Goal: Information Seeking & Learning: Learn about a topic

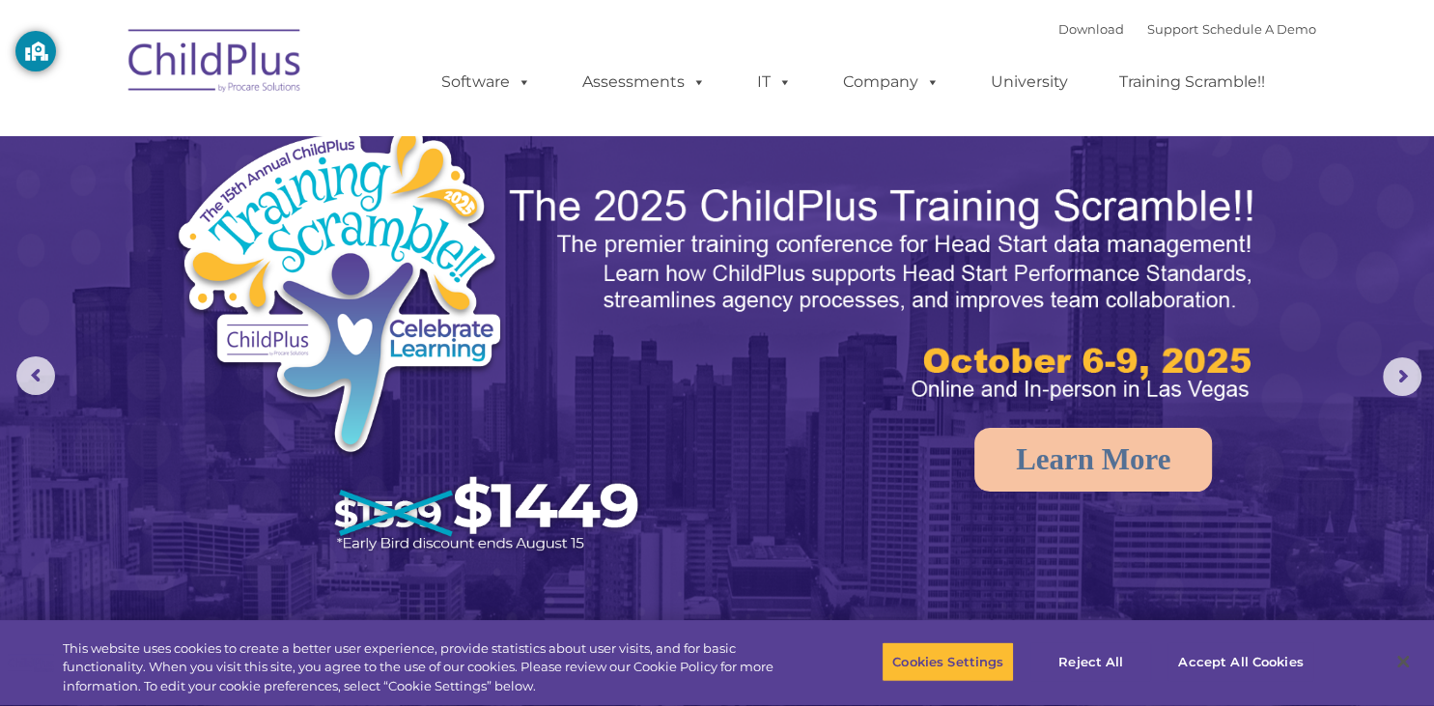
select select "MEDIUM"
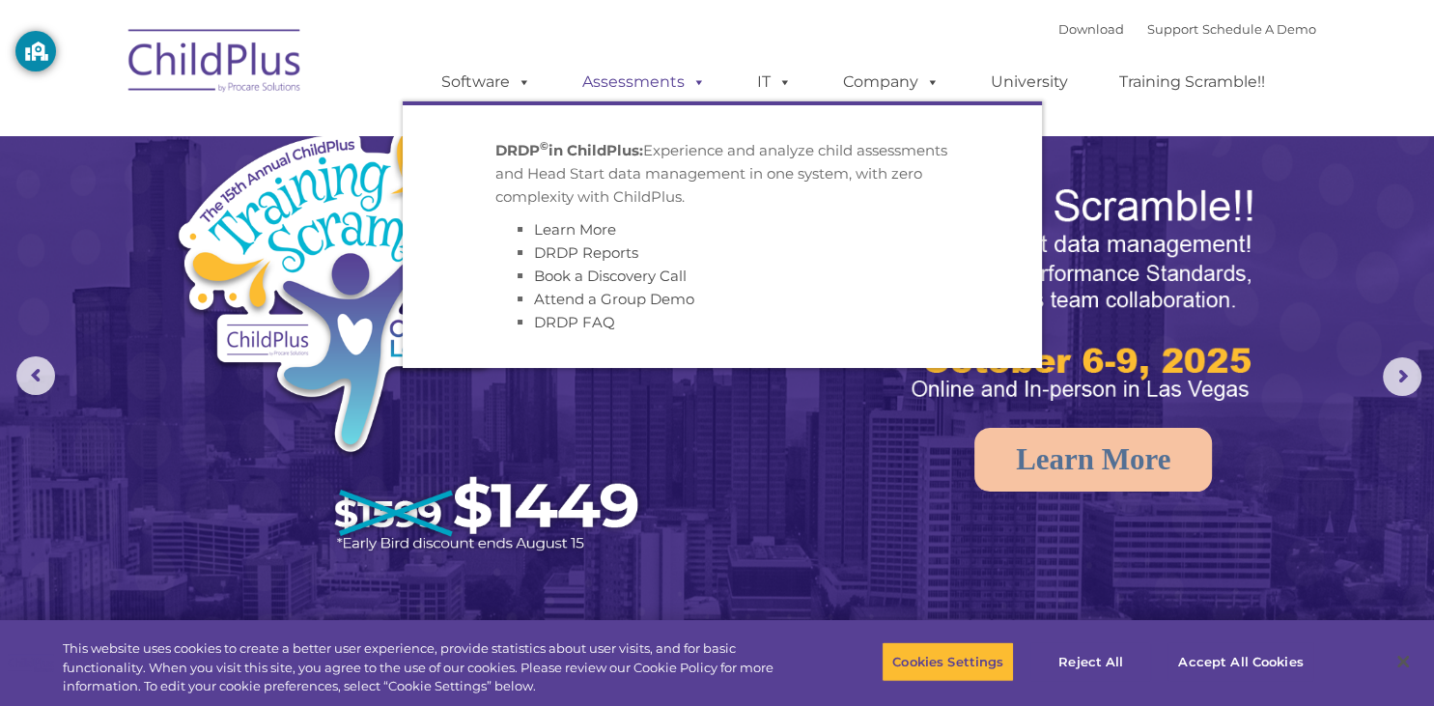
click at [661, 81] on link "Assessments" at bounding box center [644, 82] width 162 height 39
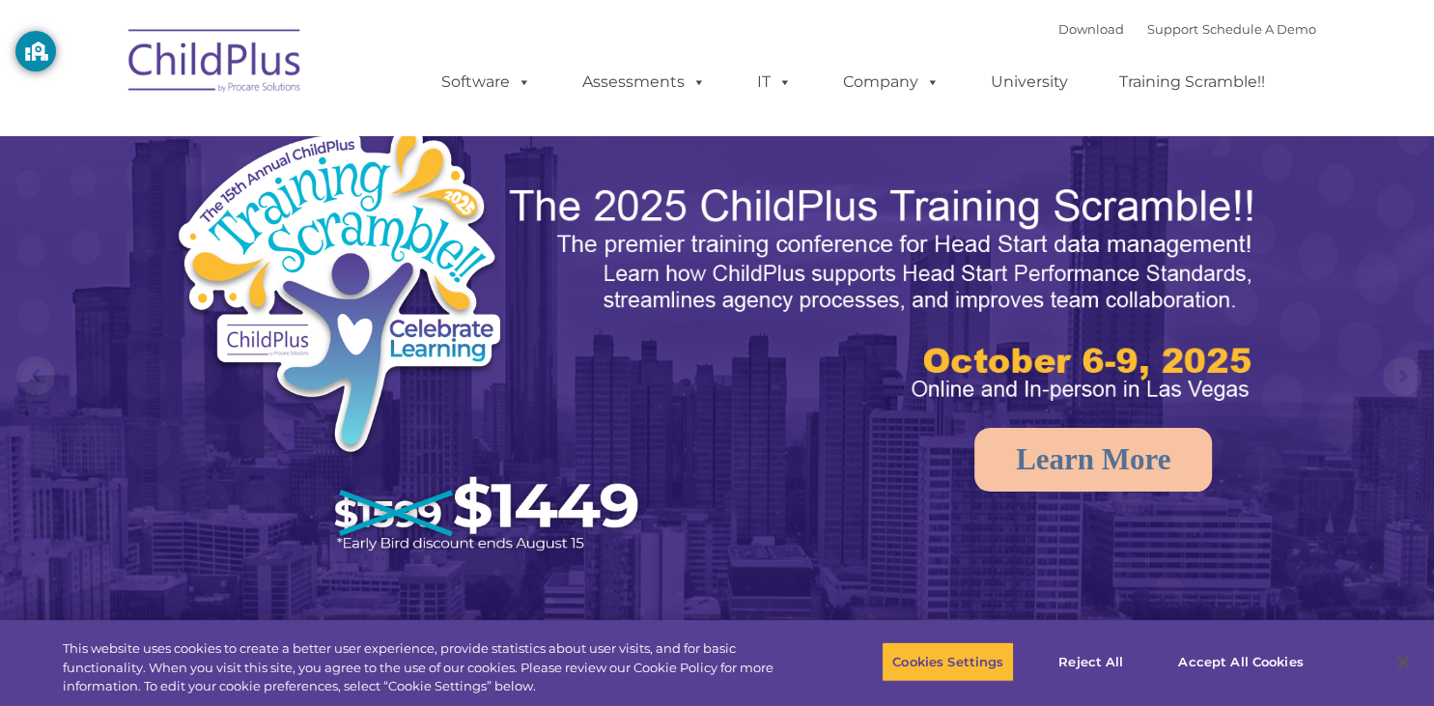
select select "MEDIUM"
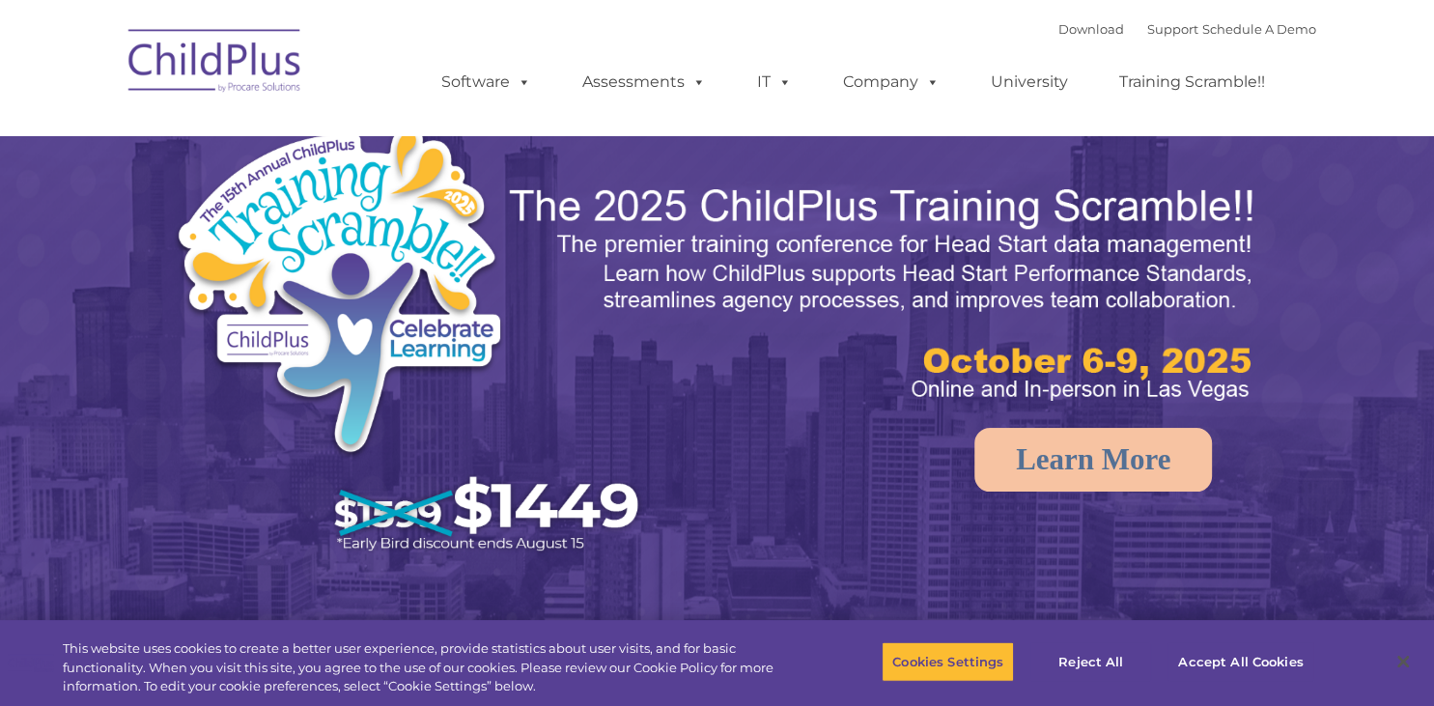
select select "MEDIUM"
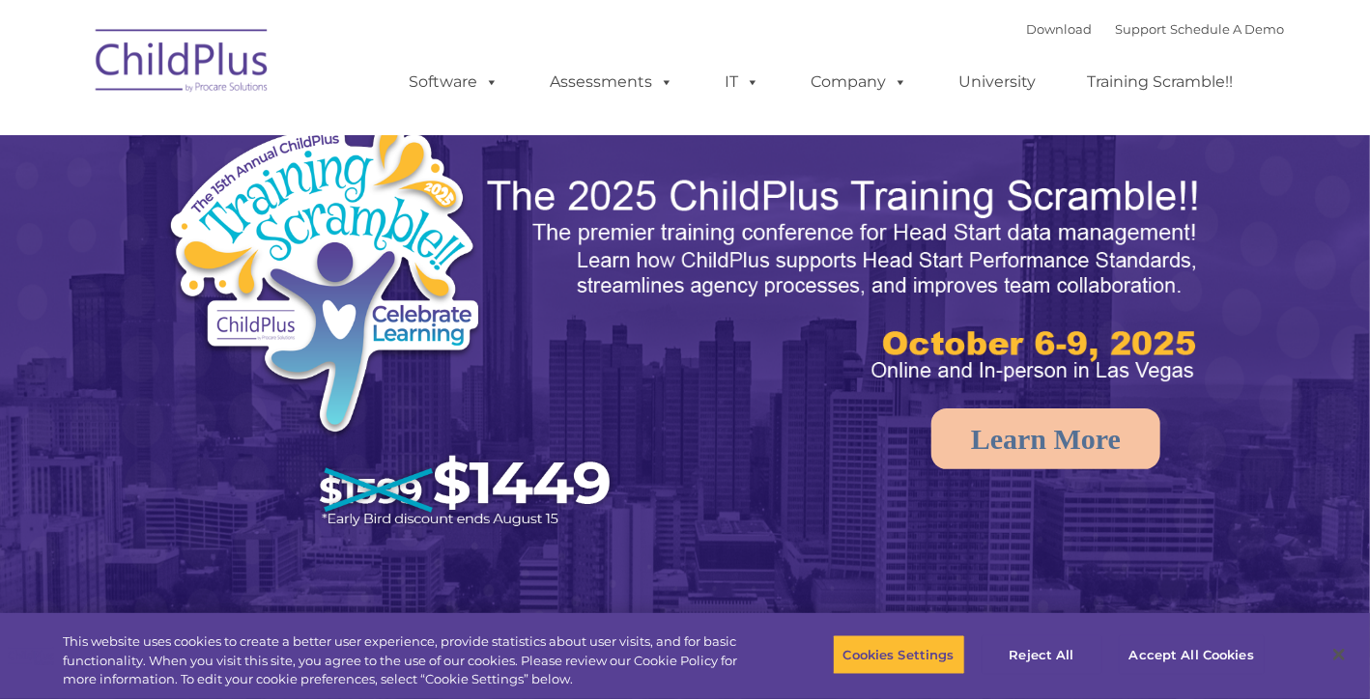
select select "MEDIUM"
